Goal: Information Seeking & Learning: Learn about a topic

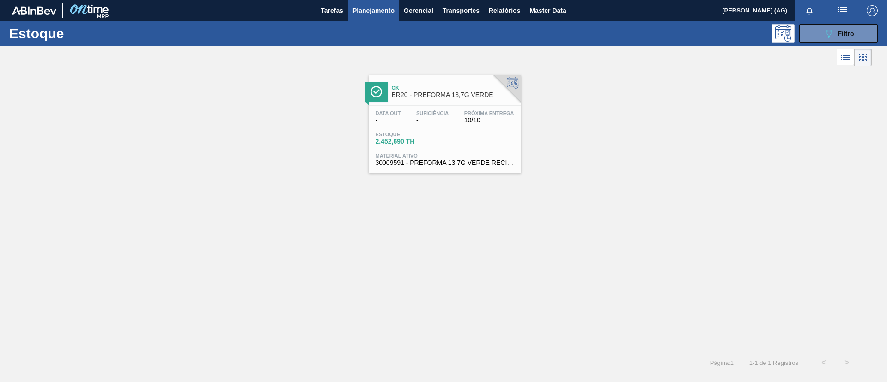
click at [535, 141] on div "Ok BR20 - PREFORMA 13,7G VERDE Data out - Suficiência - Próxima Entrega 10/10 E…" at bounding box center [443, 120] width 887 height 105
click at [807, 37] on button "089F7B8B-B2A5-4AFE-B5C0-19BA573D28AC Filtro" at bounding box center [839, 33] width 79 height 18
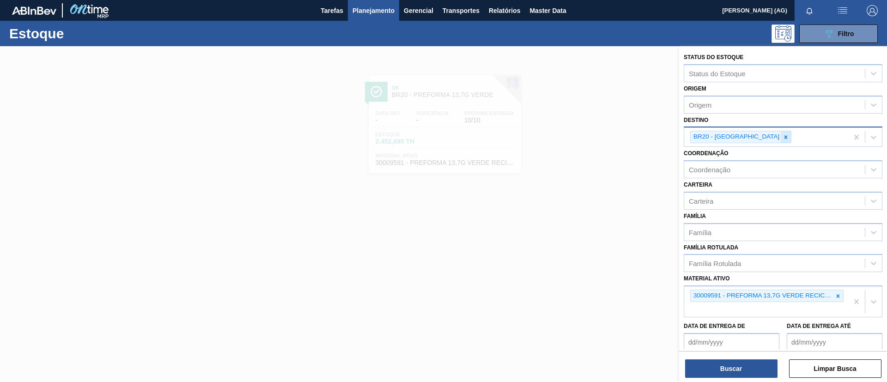
click at [781, 137] on div at bounding box center [786, 137] width 10 height 12
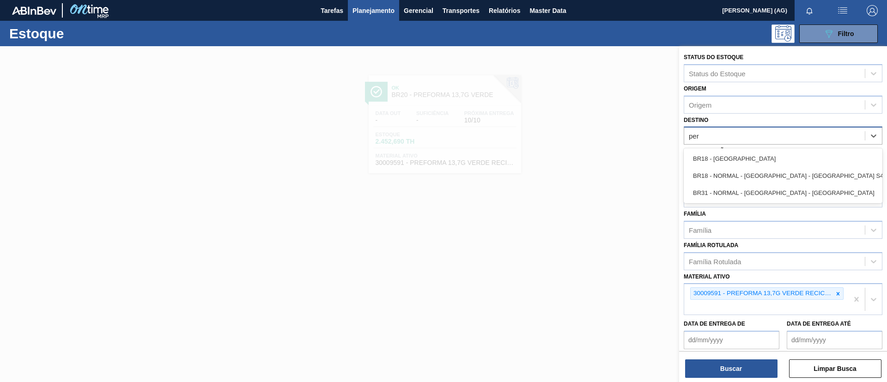
type input "pern"
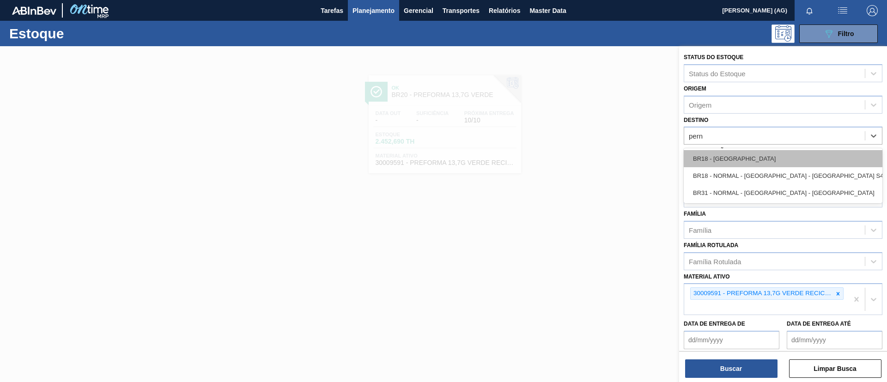
click at [750, 157] on div "BR18 - [GEOGRAPHIC_DATA]" at bounding box center [783, 158] width 199 height 17
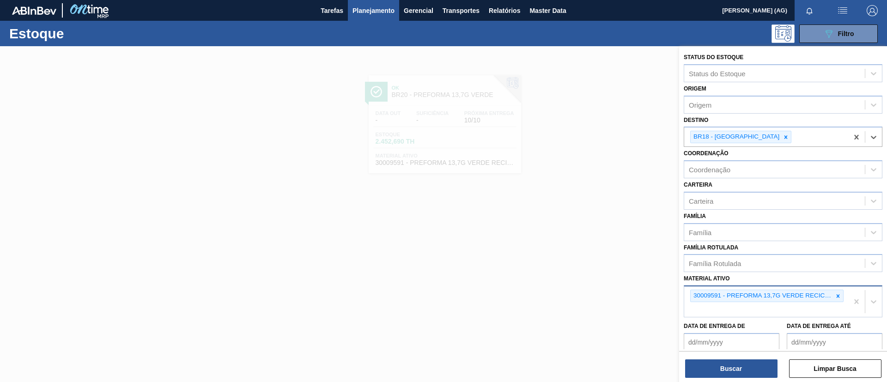
click at [837, 301] on div at bounding box center [838, 296] width 10 height 12
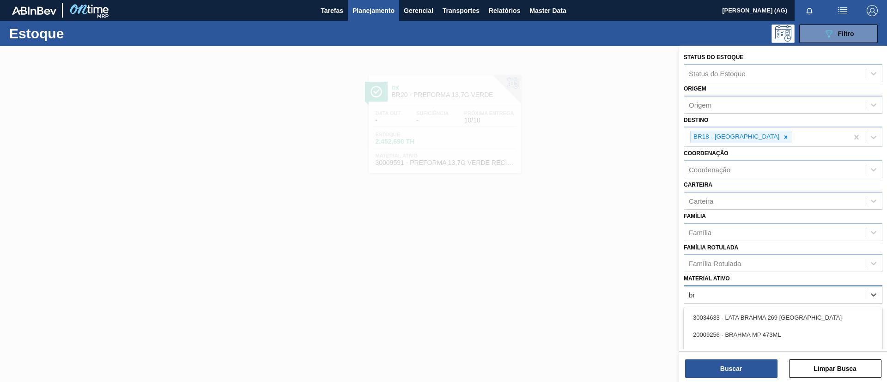
type ativo "b"
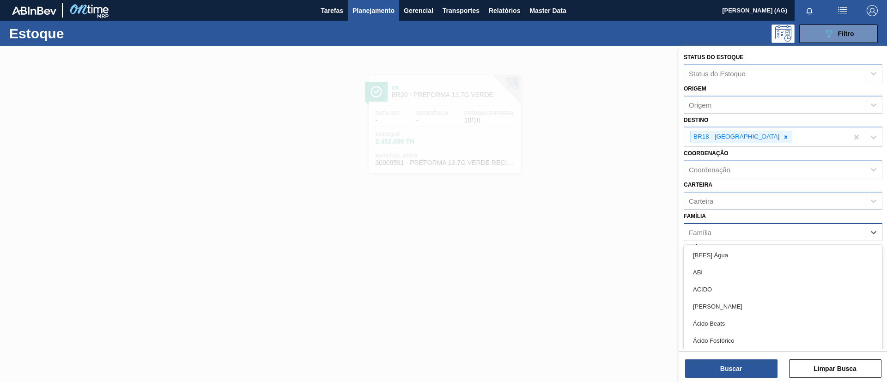
click at [756, 238] on div "Família" at bounding box center [774, 232] width 181 height 13
type input "filme"
click at [743, 269] on div "Filme Decorado" at bounding box center [783, 272] width 199 height 17
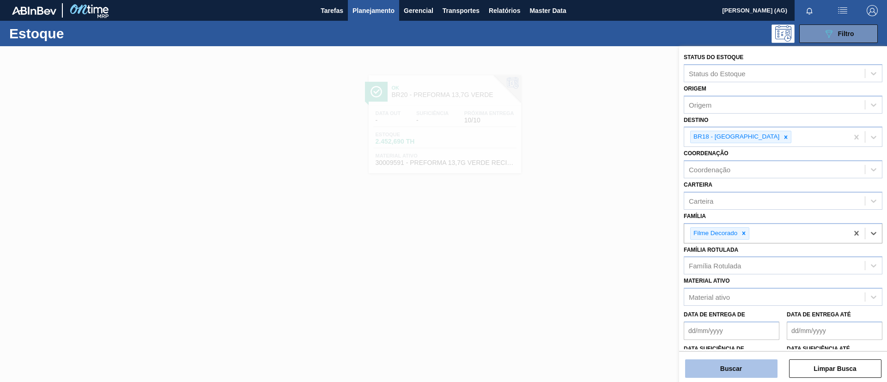
click at [711, 373] on button "Buscar" at bounding box center [731, 369] width 92 height 18
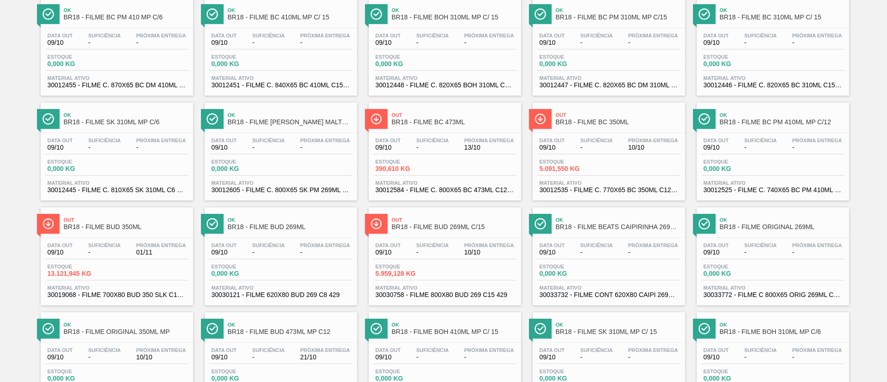
scroll to position [208, 0]
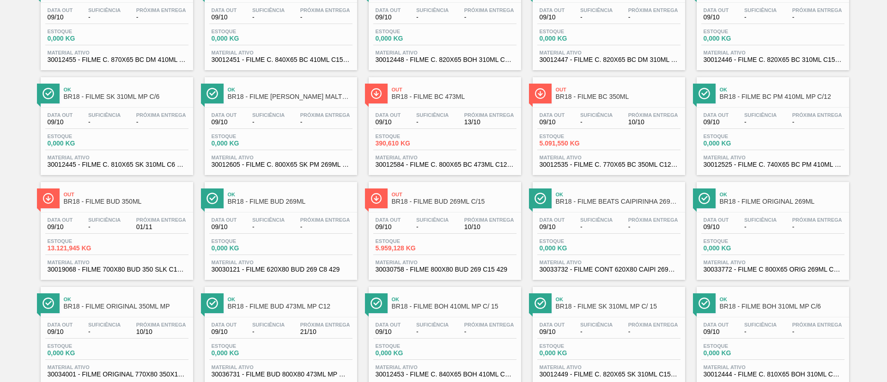
click at [383, 92] on div at bounding box center [376, 94] width 23 height 20
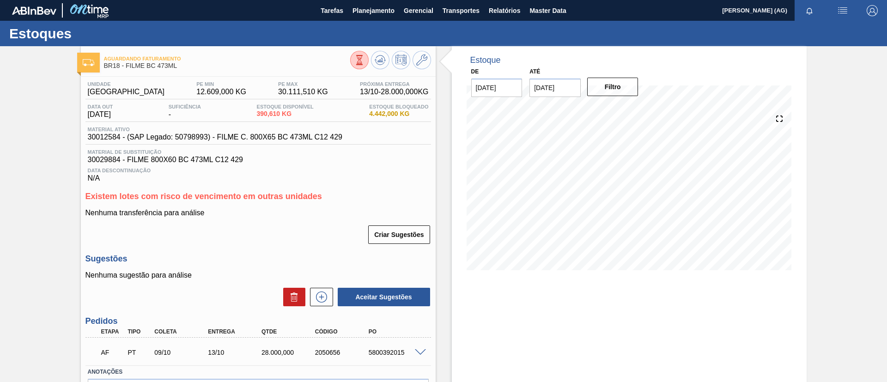
scroll to position [59, 0]
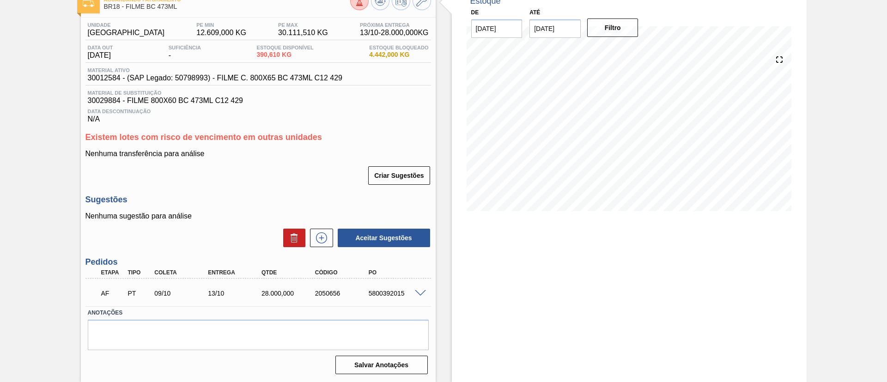
click at [360, 293] on div "2050656" at bounding box center [343, 293] width 60 height 7
click at [390, 293] on div "5800392015" at bounding box center [396, 293] width 60 height 7
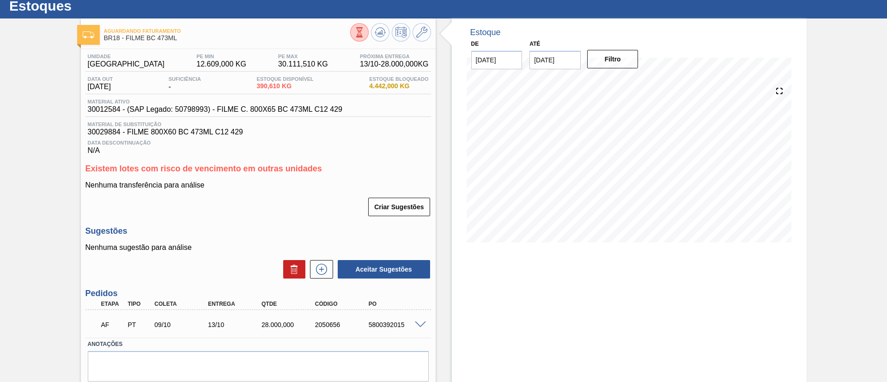
scroll to position [0, 0]
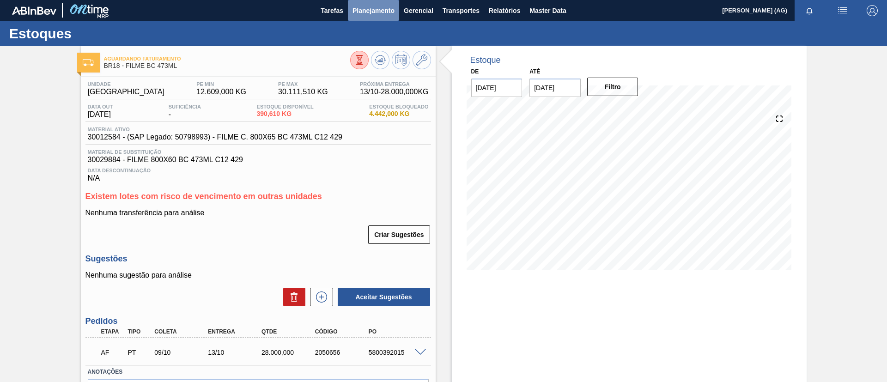
click at [386, 12] on span "Planejamento" at bounding box center [374, 10] width 42 height 11
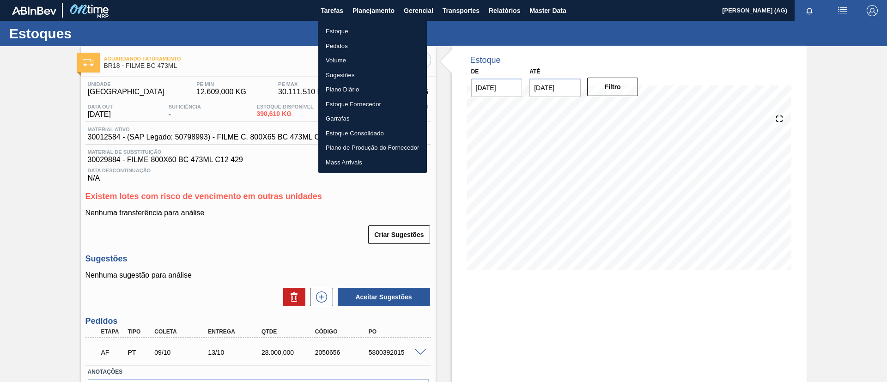
click at [358, 31] on li "Estoque" at bounding box center [372, 31] width 109 height 15
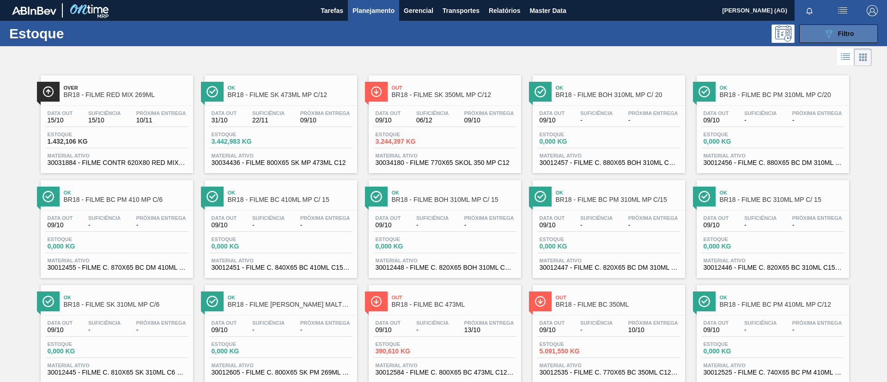
click at [812, 37] on button "089F7B8B-B2A5-4AFE-B5C0-19BA573D28AC Filtro" at bounding box center [839, 33] width 79 height 18
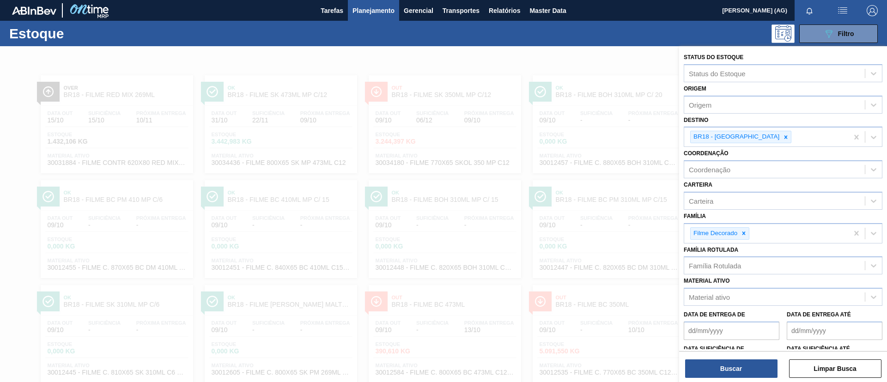
click at [527, 60] on div at bounding box center [443, 237] width 887 height 382
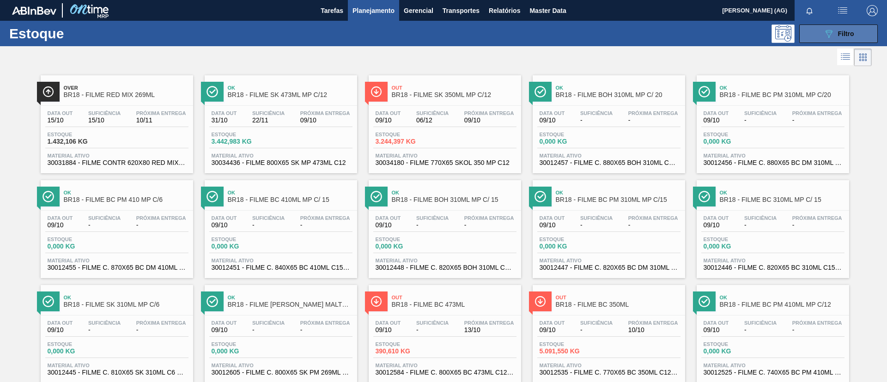
click at [839, 29] on div "089F7B8B-B2A5-4AFE-B5C0-19BA573D28AC Filtro" at bounding box center [839, 33] width 31 height 11
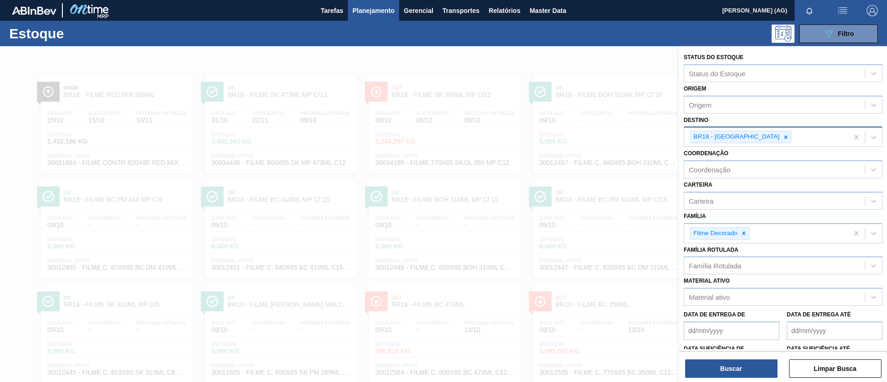
drag, startPoint x: 756, startPoint y: 138, endPoint x: 762, endPoint y: 138, distance: 5.5
click at [783, 139] on icon at bounding box center [786, 137] width 6 height 6
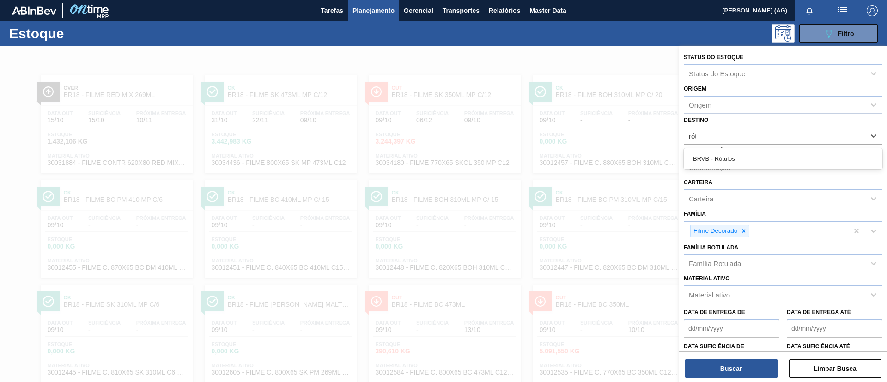
type input "rótu"
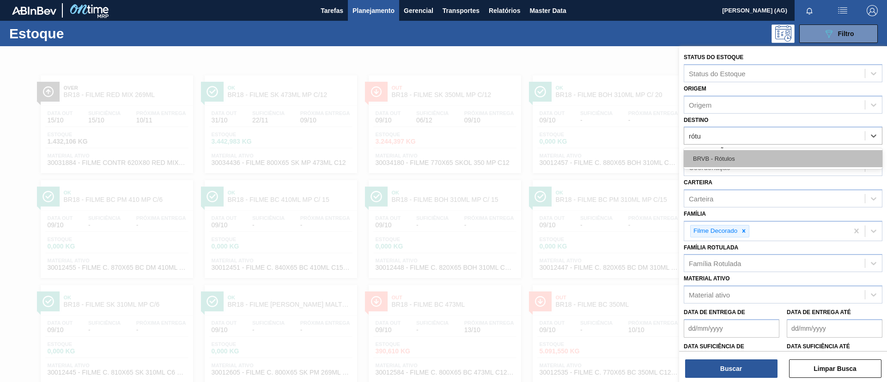
click at [742, 159] on div "BRVB - Rótulos" at bounding box center [783, 158] width 199 height 17
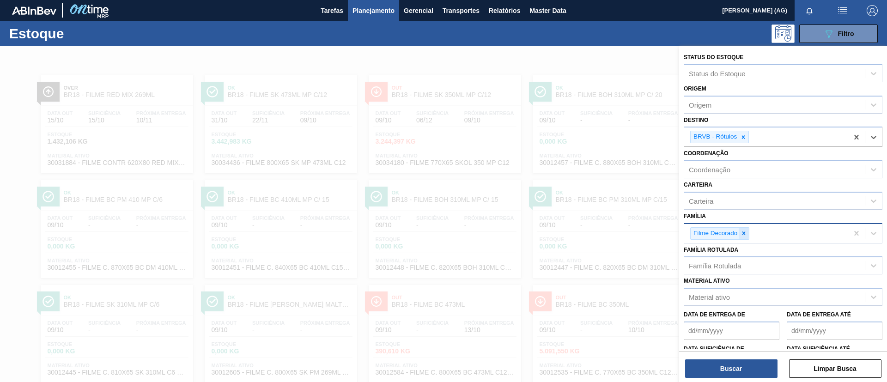
click at [746, 234] on icon at bounding box center [744, 233] width 6 height 6
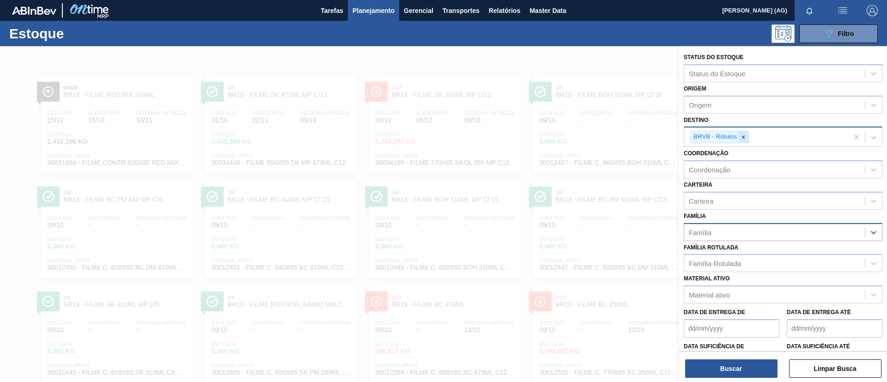
click at [745, 140] on icon at bounding box center [743, 137] width 6 height 6
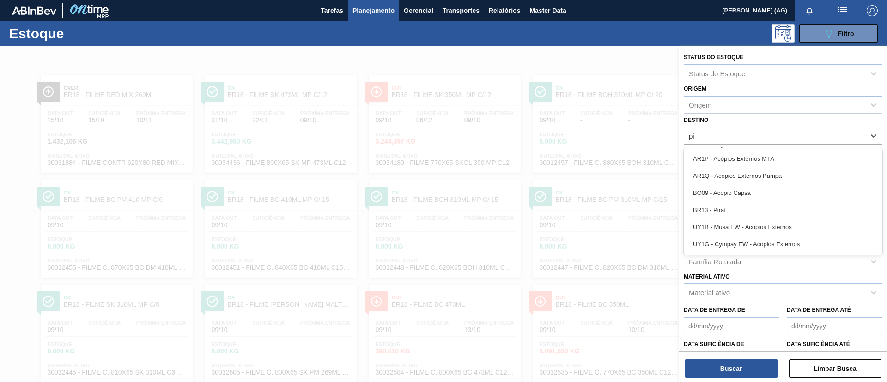
type input "pir"
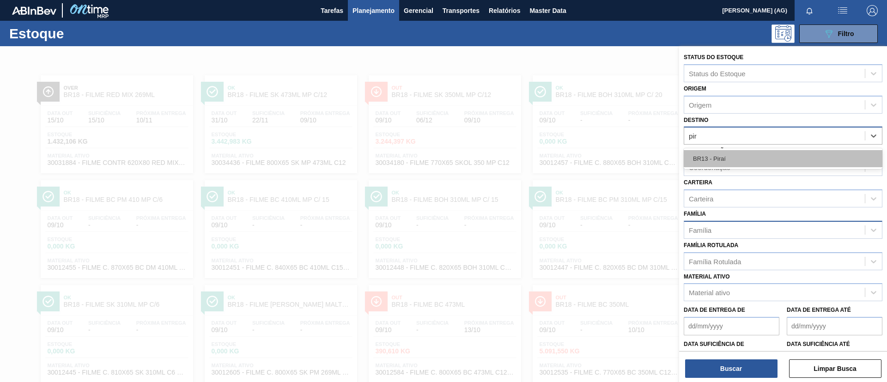
click at [745, 160] on div "BR13 - Piraí" at bounding box center [783, 158] width 199 height 17
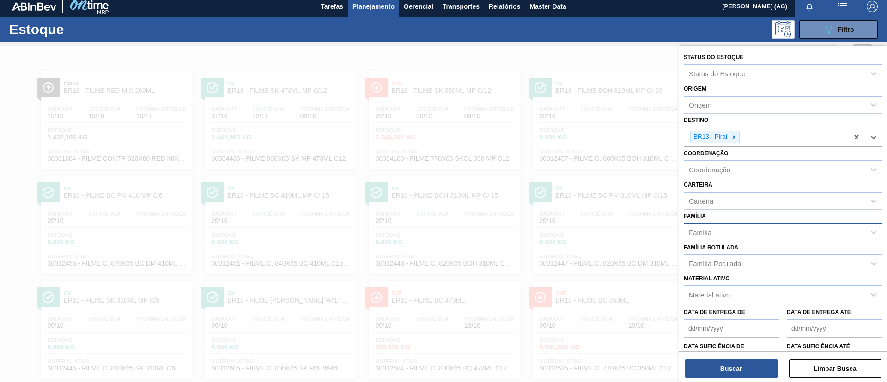
click at [705, 234] on div "Família" at bounding box center [700, 232] width 23 height 8
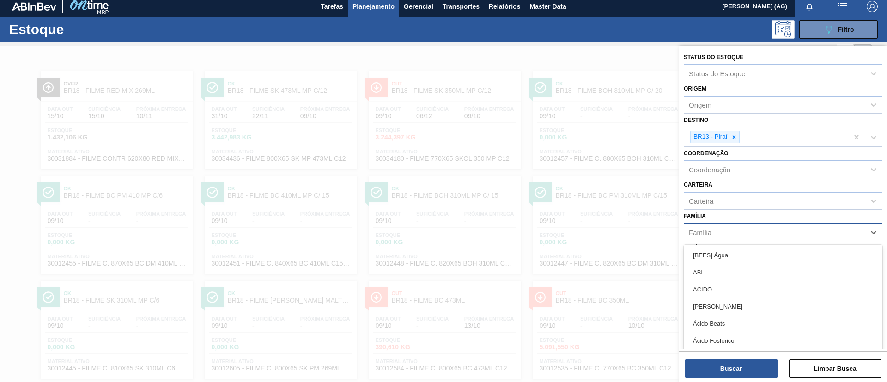
scroll to position [5, 0]
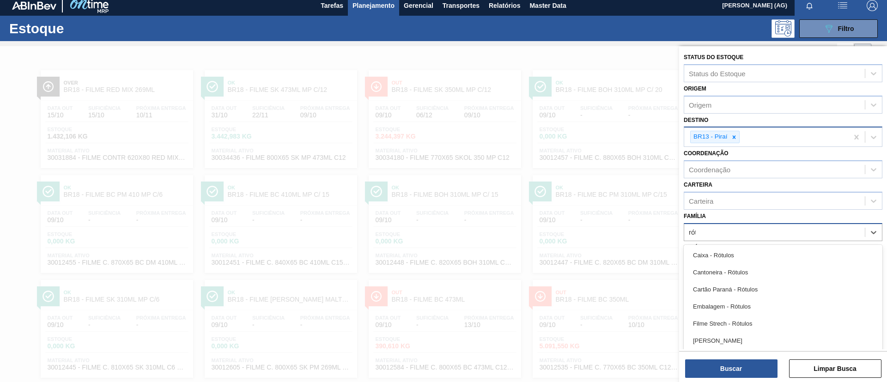
type input "rótu"
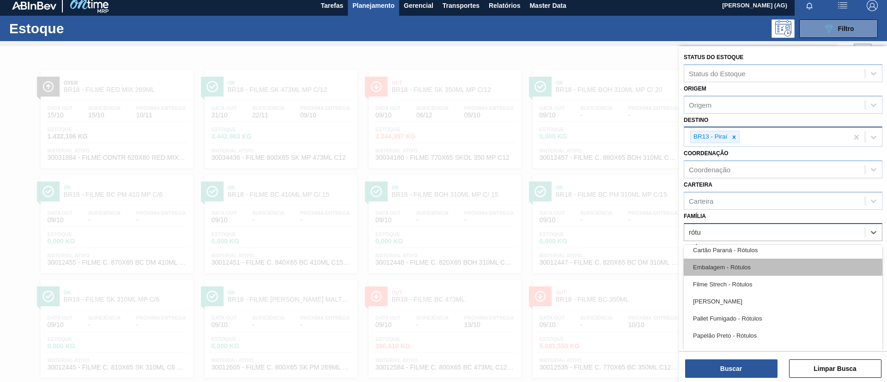
scroll to position [139, 0]
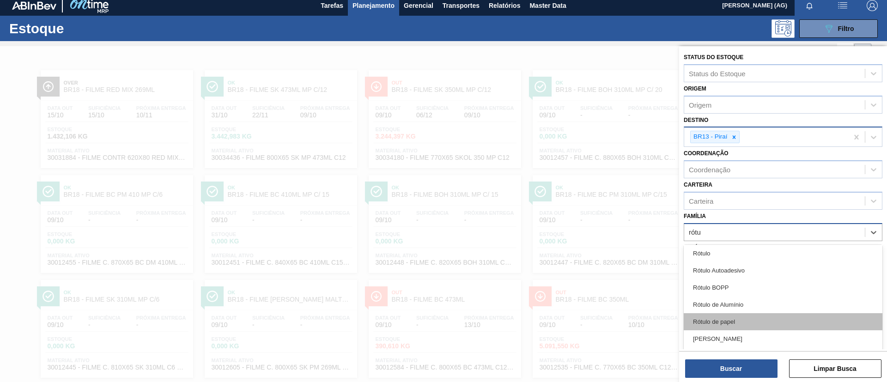
click at [742, 319] on div "Rótulo de papel" at bounding box center [783, 321] width 199 height 17
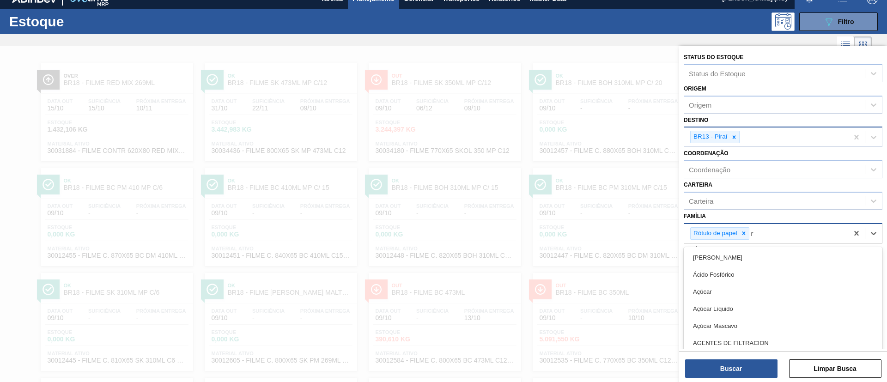
scroll to position [12, 0]
type input "rótu"
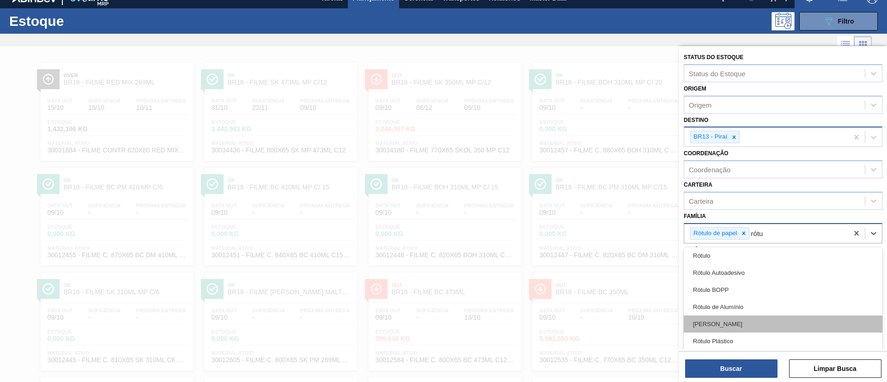
click at [744, 319] on div "[PERSON_NAME]" at bounding box center [783, 324] width 199 height 17
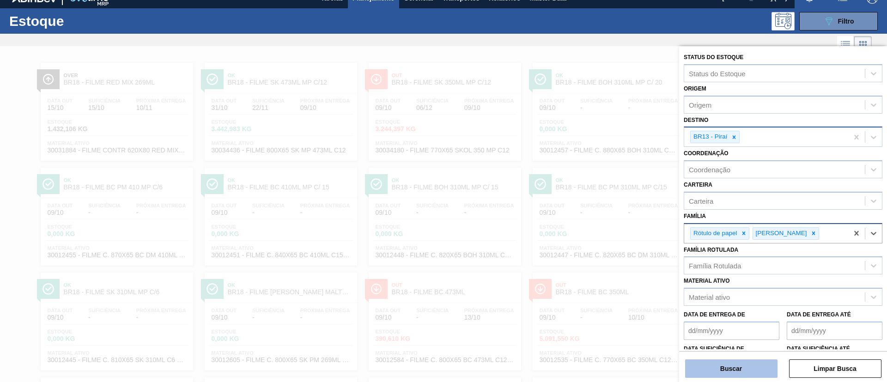
click at [756, 372] on button "Buscar" at bounding box center [731, 369] width 92 height 18
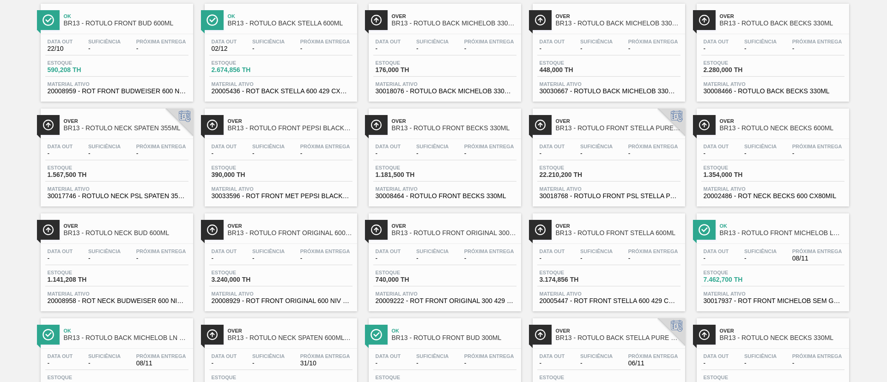
scroll to position [758, 0]
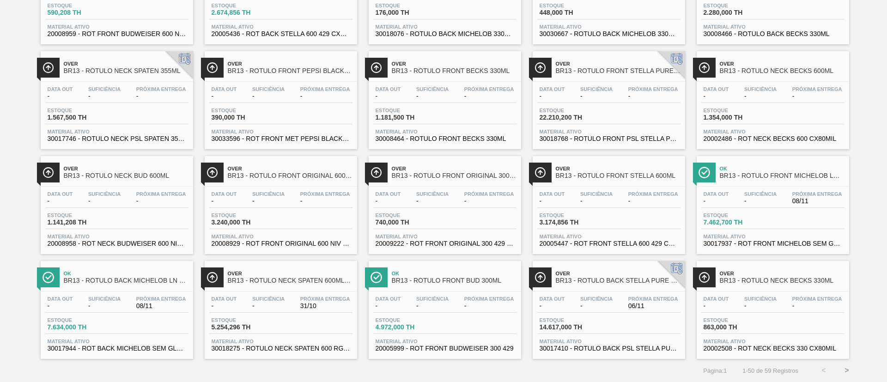
click at [846, 370] on button ">" at bounding box center [847, 370] width 23 height 23
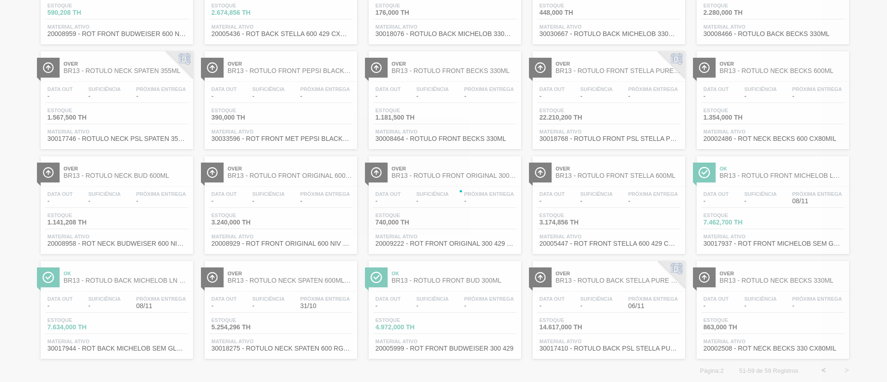
scroll to position [0, 0]
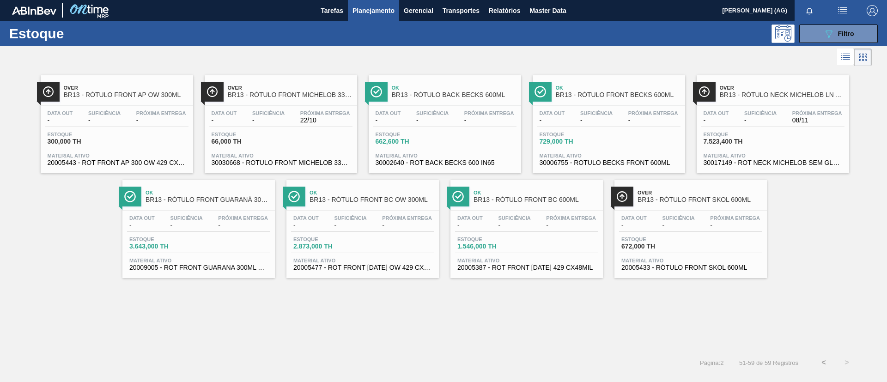
click at [821, 360] on button "<" at bounding box center [823, 362] width 23 height 23
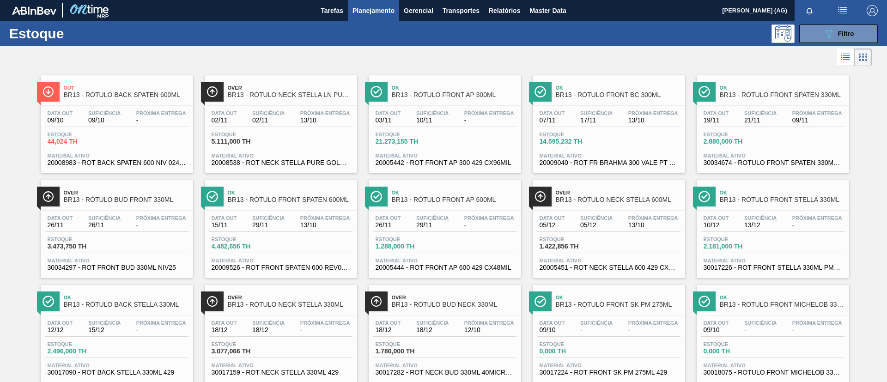
click at [377, 201] on img at bounding box center [377, 197] width 12 height 12
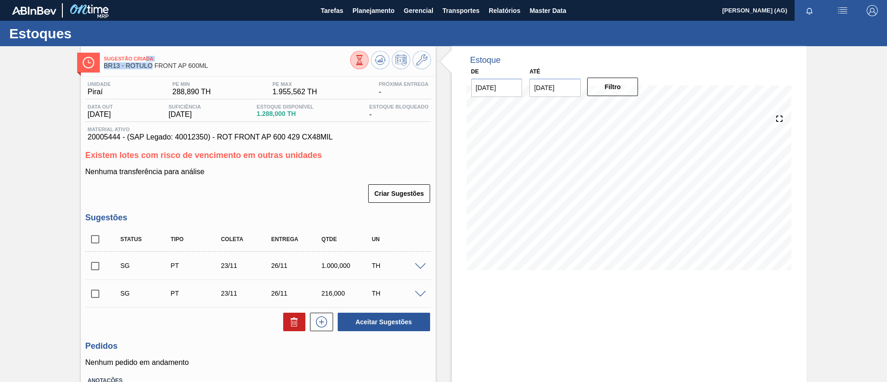
drag, startPoint x: 145, startPoint y: 62, endPoint x: 153, endPoint y: 71, distance: 11.5
click at [153, 71] on div "Sugestão Criada BR13 - RÓTULO FRONT AP 600ML" at bounding box center [227, 62] width 246 height 21
click at [848, 234] on div "Sugestão Criada BR13 - RÓTULO FRONT AP 600ML Unidade Piraí PE MIN 288,890 TH PE…" at bounding box center [443, 248] width 887 height 404
